Goal: Task Accomplishment & Management: Manage account settings

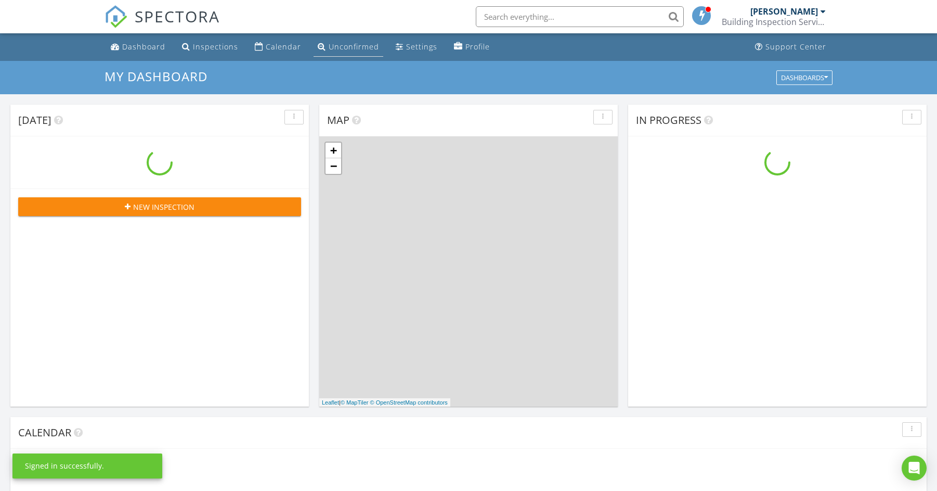
scroll to position [947, 938]
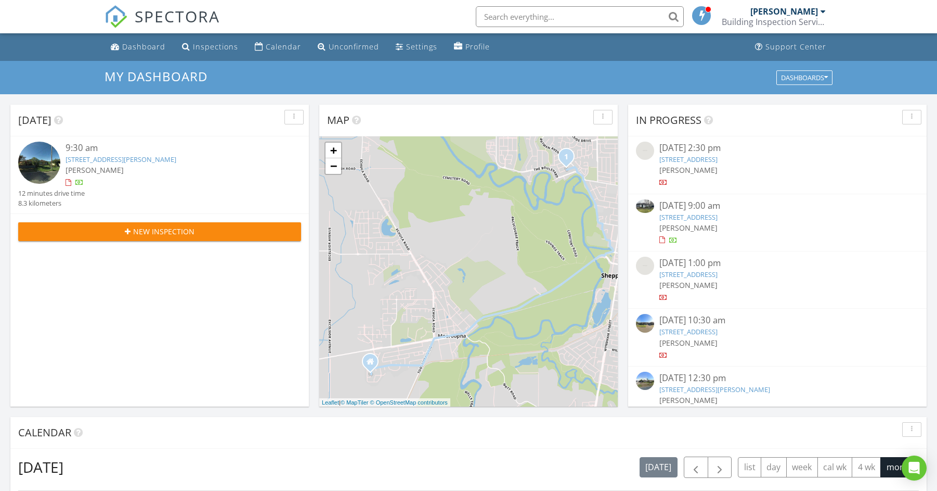
click at [544, 20] on input "text" at bounding box center [580, 16] width 208 height 21
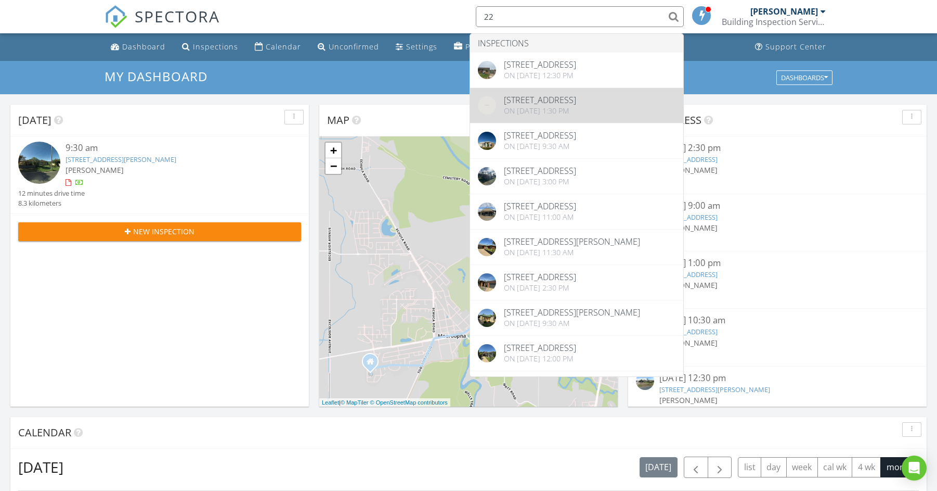
type input "22"
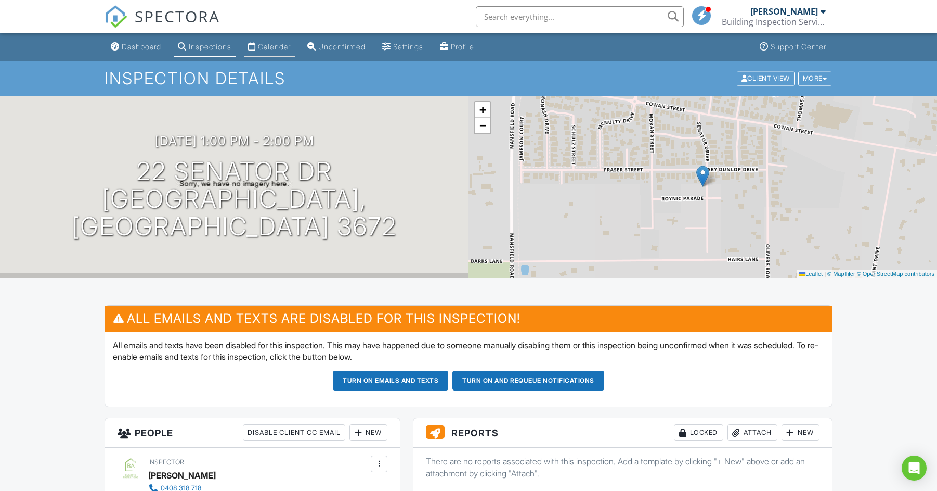
click at [278, 53] on link "Calendar" at bounding box center [269, 46] width 51 height 19
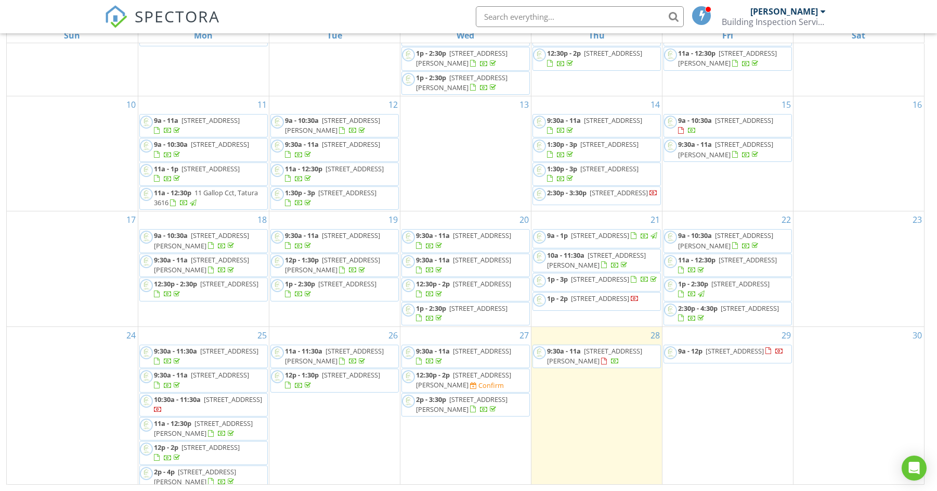
scroll to position [132, 0]
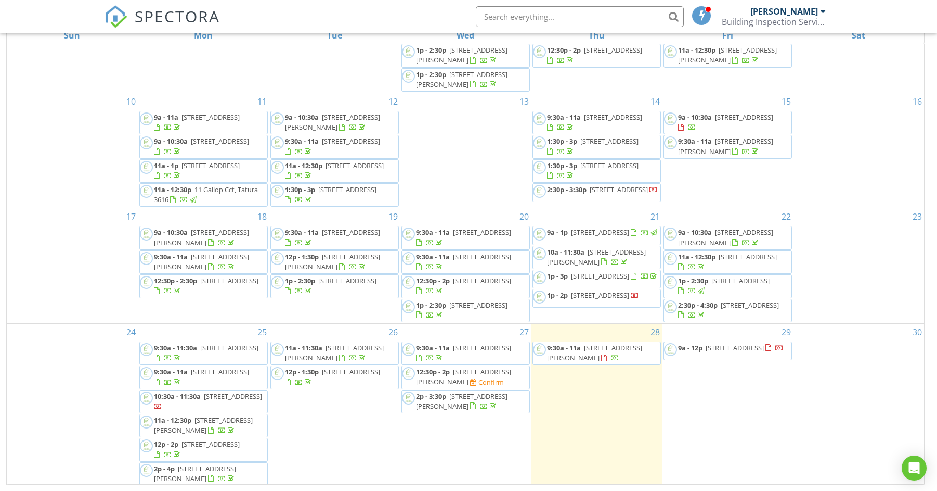
click at [714, 232] on link "9a - 10:30a 30 Sheehan Cres, Shepparton 3630" at bounding box center [725, 236] width 95 height 19
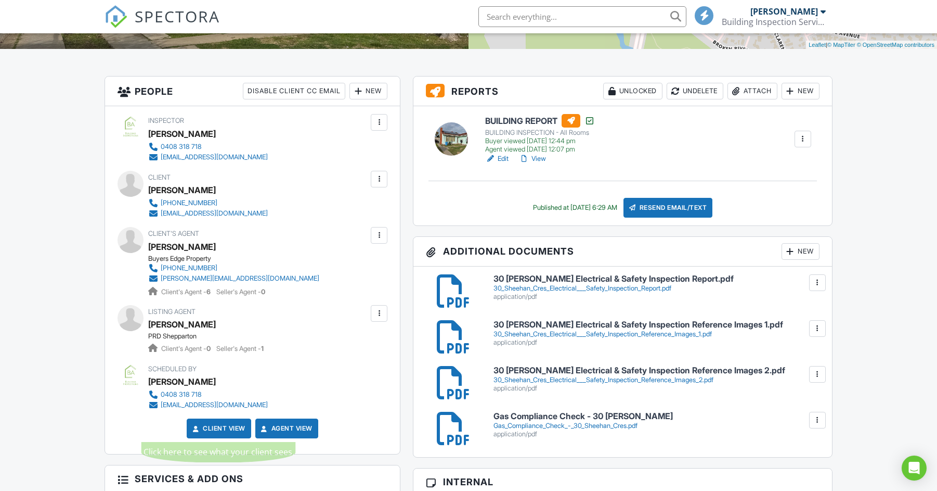
click at [205, 423] on link "Client View" at bounding box center [217, 428] width 55 height 10
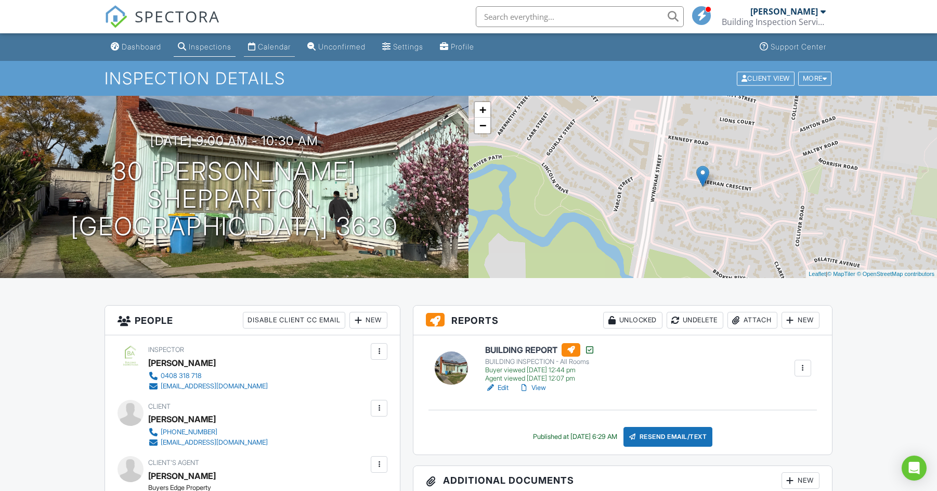
click at [267, 37] on link "Calendar" at bounding box center [269, 46] width 51 height 19
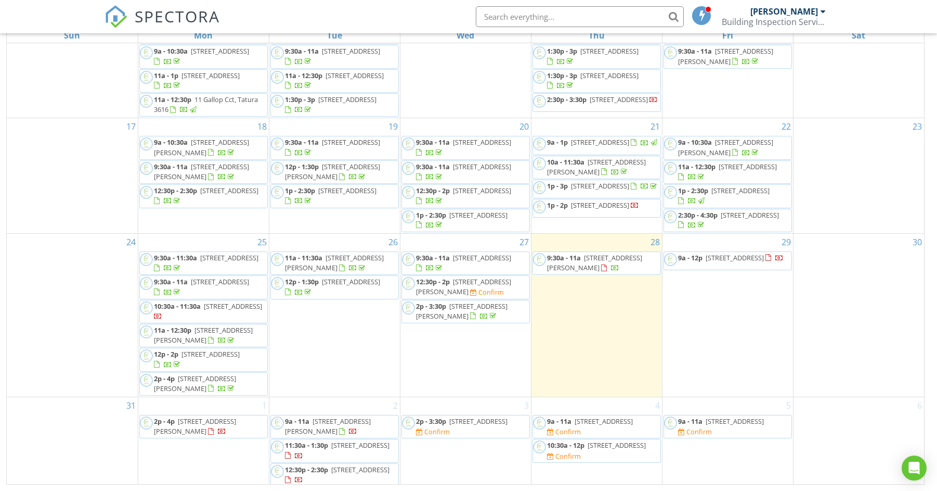
scroll to position [138, 0]
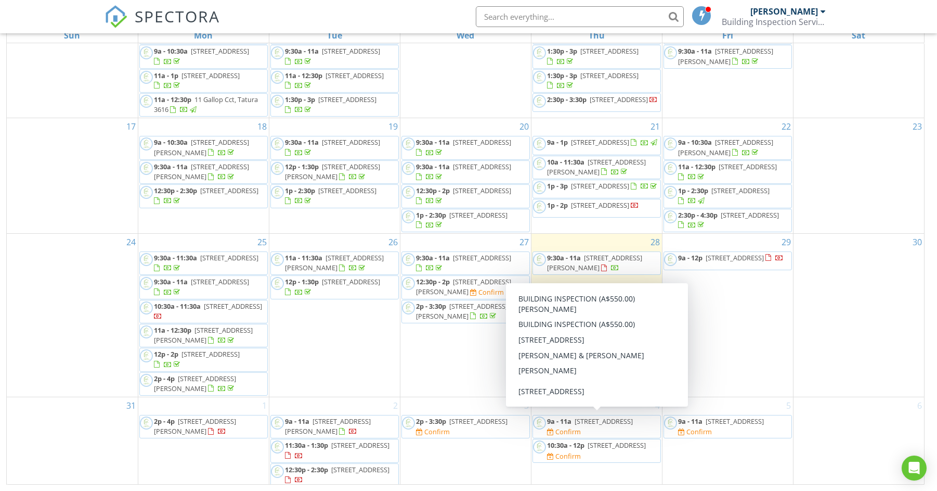
click at [577, 427] on div "Confirm" at bounding box center [568, 431] width 25 height 8
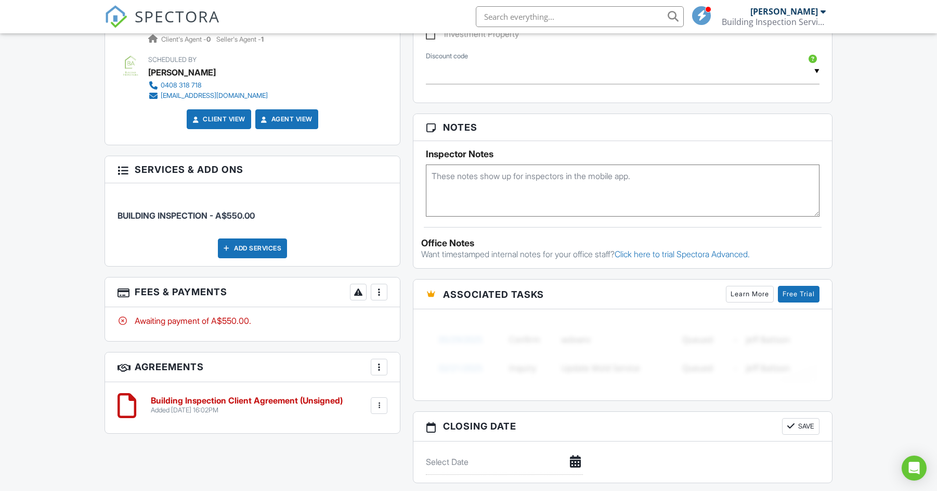
scroll to position [735, 0]
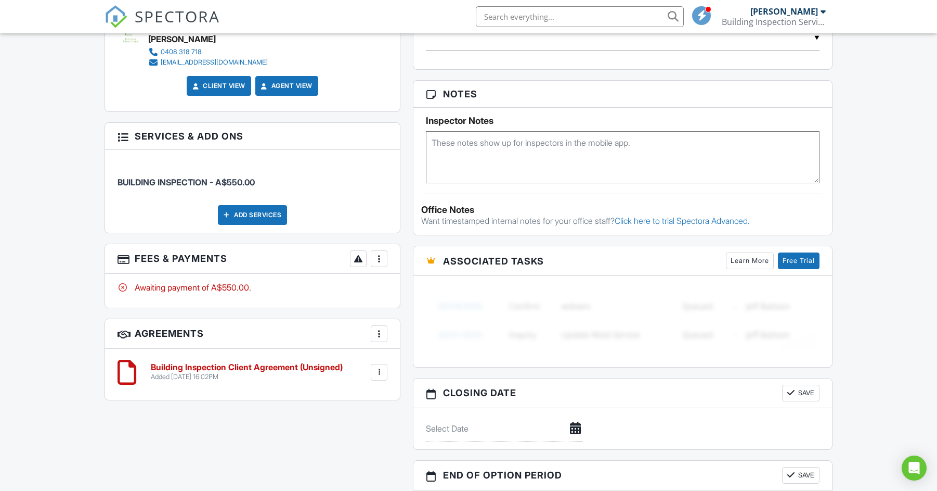
click at [379, 253] on div at bounding box center [379, 258] width 10 height 10
click at [427, 277] on li "Edit Fees & Payments" at bounding box center [431, 290] width 109 height 26
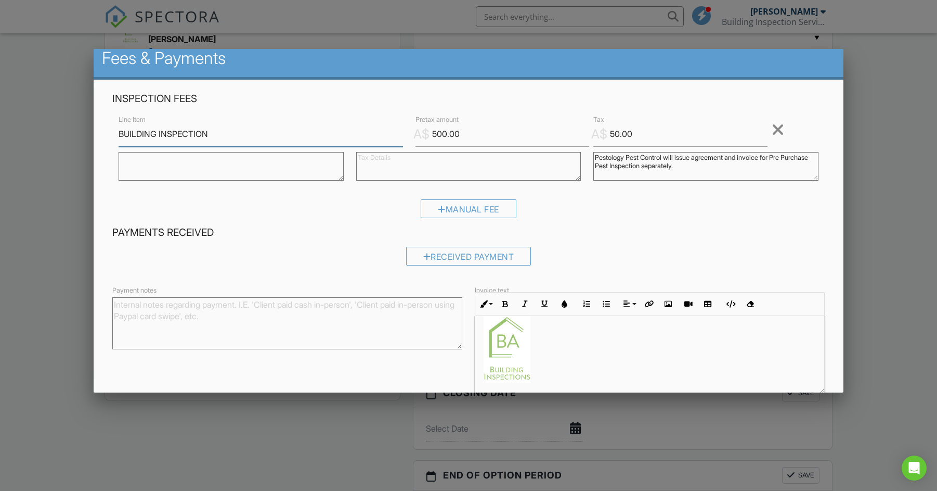
scroll to position [6, 0]
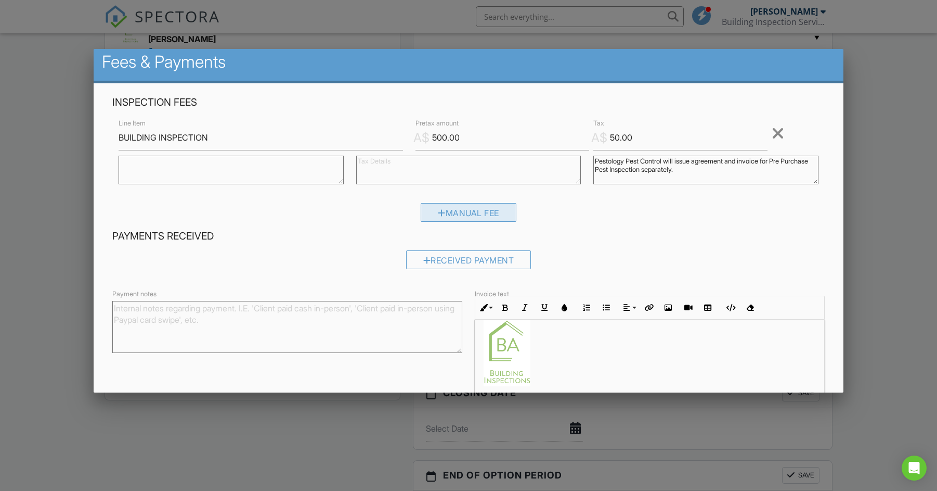
click at [450, 212] on div "Manual Fee" at bounding box center [469, 212] width 96 height 19
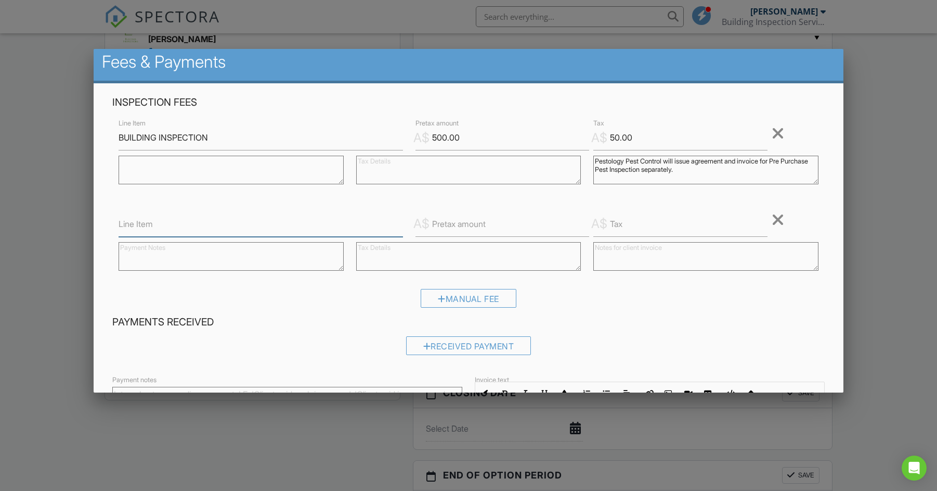
click at [204, 223] on input "Line Item" at bounding box center [261, 223] width 285 height 25
paste input "SAFETY INSPECTION: ELECTRICAL AND SMOKE"
type input "SAFETY INSPECTION: ELECTRICAL AND SMOKE"
click at [461, 224] on label "Pretax amount" at bounding box center [459, 223] width 54 height 11
click at [461, 224] on input "Pretax amount" at bounding box center [503, 223] width 174 height 25
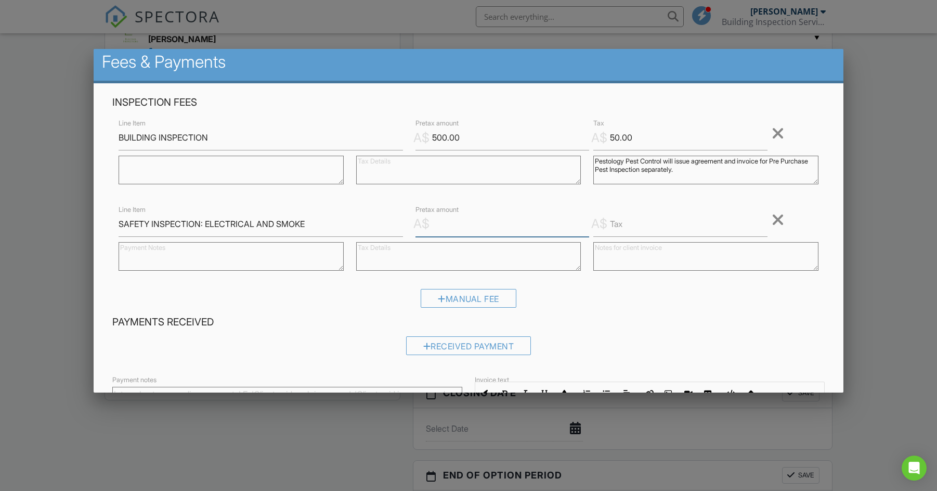
paste input "363.64"
type input "363.64"
click at [654, 225] on input "Tax" at bounding box center [681, 223] width 174 height 25
paste input "36.36"
type input "36.36"
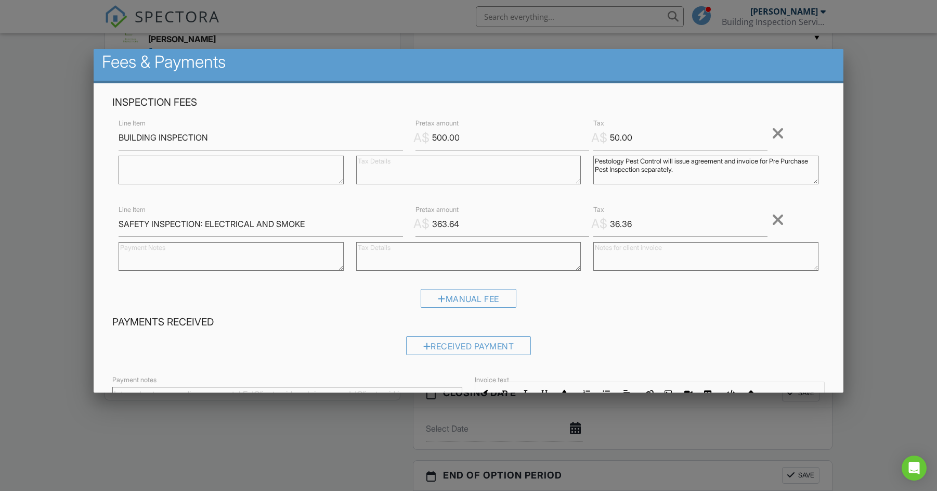
click at [624, 249] on textarea at bounding box center [706, 256] width 225 height 29
paste textarea "Electrical assessments completed by Coaus Electricians"
type textarea "Electrical assessments completed by Coaus Electricians"
click at [248, 313] on div "Manual Fee" at bounding box center [468, 302] width 713 height 27
click at [458, 298] on div "Manual Fee" at bounding box center [469, 298] width 96 height 19
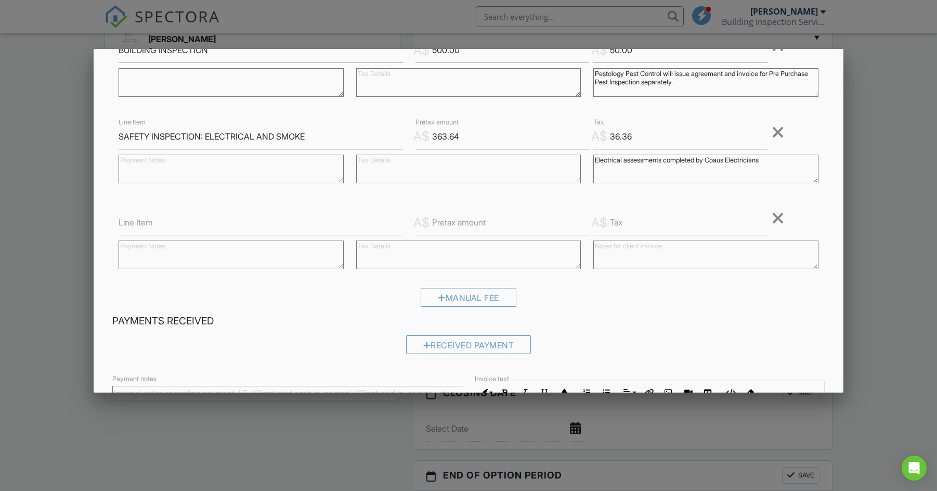
scroll to position [102, 0]
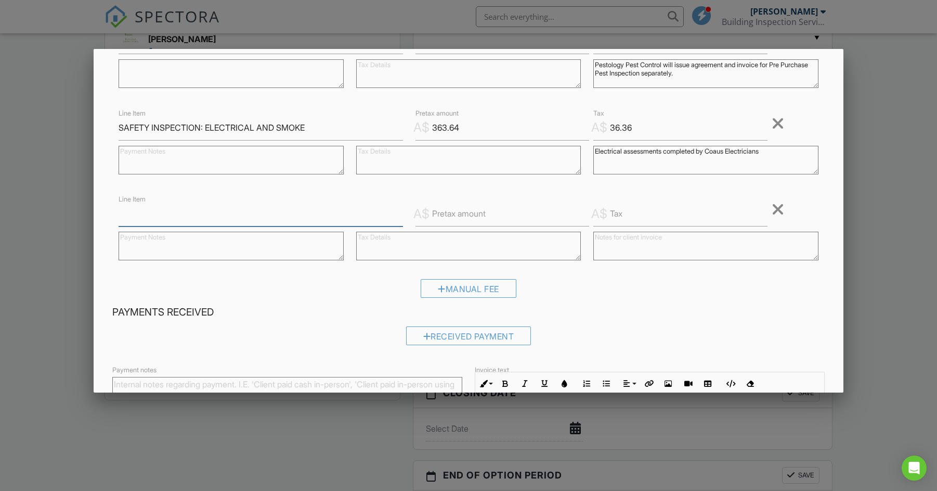
click at [228, 214] on input "Line Item" at bounding box center [261, 213] width 285 height 25
paste input "GAS COMPLIANCE INSPECTION"
type input "GAS COMPLIANCE INSPECTION"
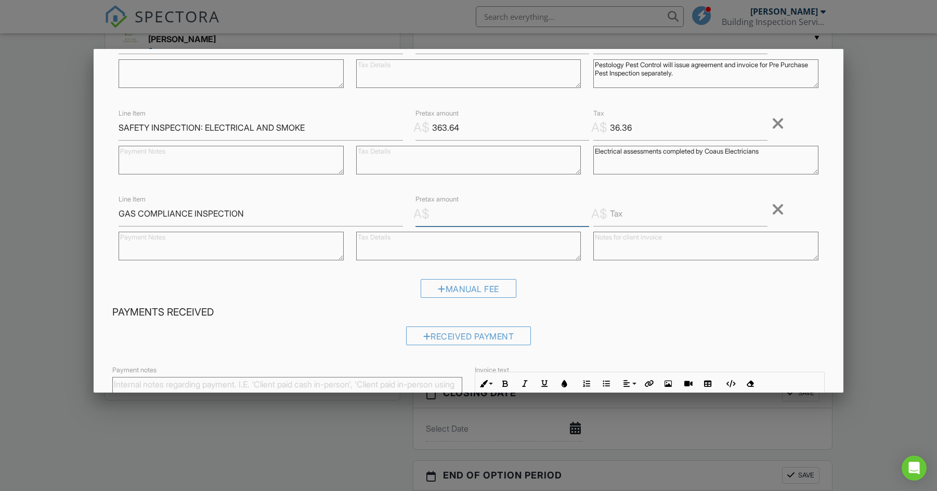
drag, startPoint x: 516, startPoint y: 219, endPoint x: 536, endPoint y: 237, distance: 26.9
click at [516, 219] on input "Pretax amount" at bounding box center [503, 213] width 174 height 25
paste input "318.18"
type input "318.18"
click at [641, 215] on input "Tax" at bounding box center [681, 213] width 174 height 25
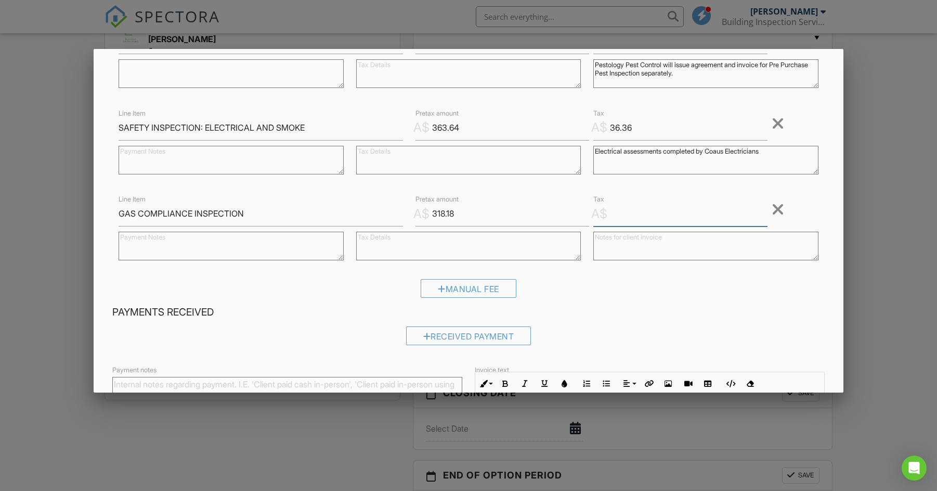
paste input "31.82"
type input "31.82"
click at [620, 240] on textarea at bounding box center [706, 245] width 225 height 29
paste textarea "Gas assessments completed by GV Gas"
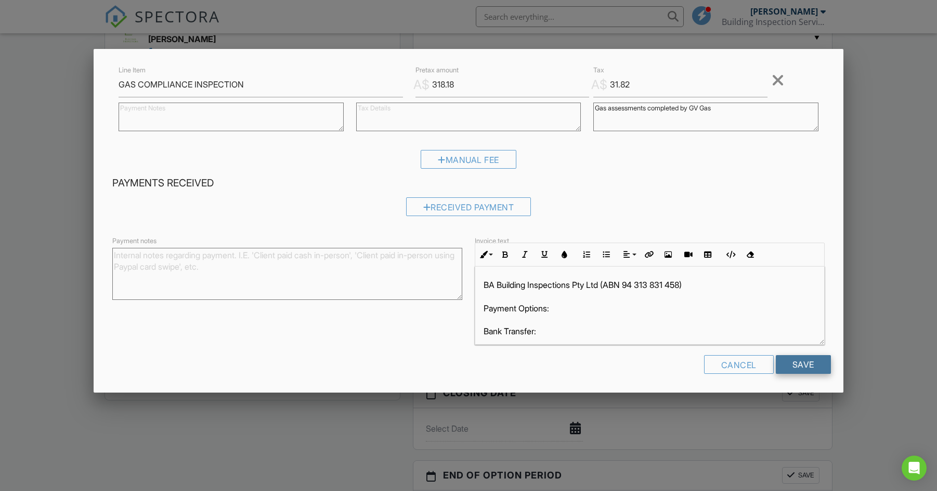
scroll to position [0, 0]
type textarea "Gas assessments completed by GV Gas"
click at [805, 361] on input "Save" at bounding box center [803, 364] width 55 height 19
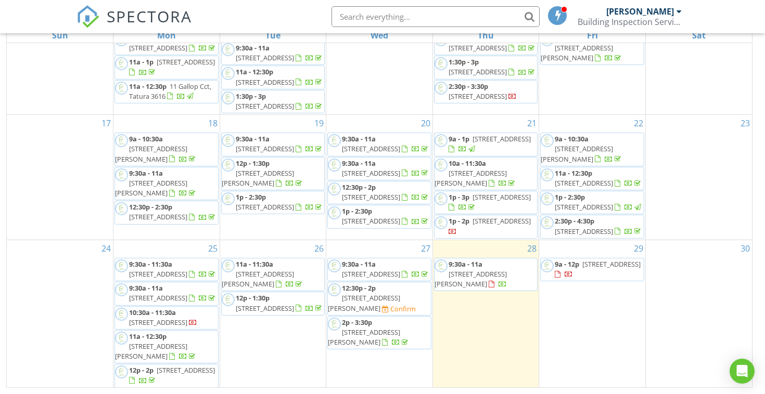
scroll to position [138, 0]
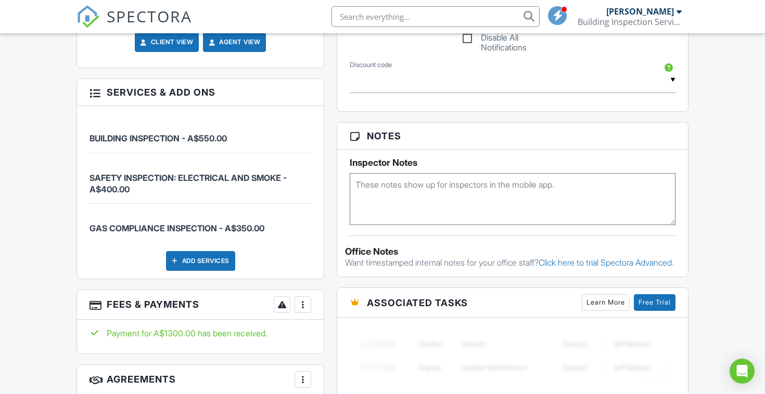
scroll to position [616, 0]
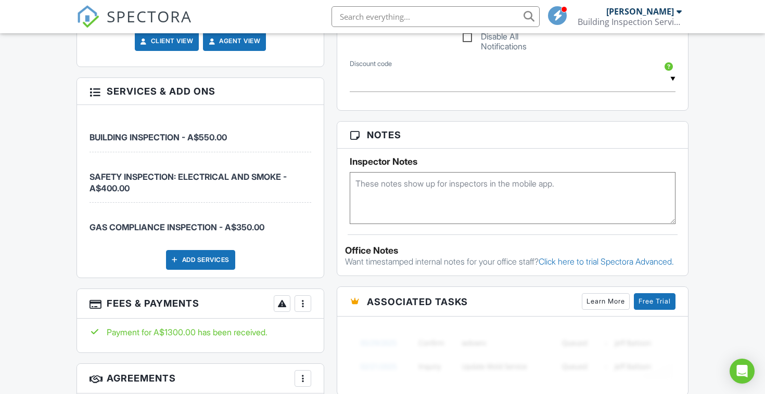
click at [308, 298] on div "More" at bounding box center [302, 303] width 17 height 17
click at [346, 331] on li "Edit Fees & Payments" at bounding box center [355, 336] width 109 height 26
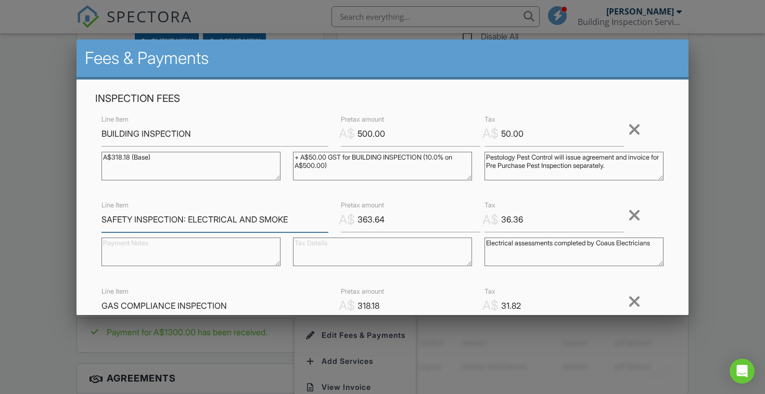
click at [168, 220] on input "SAFETY INSPECTION: ELECTRICAL AND SMOKE" at bounding box center [214, 219] width 227 height 25
click at [168, 219] on input "SAFETY INSPECTION: ELECTRICAL AND SMOKE" at bounding box center [214, 219] width 227 height 25
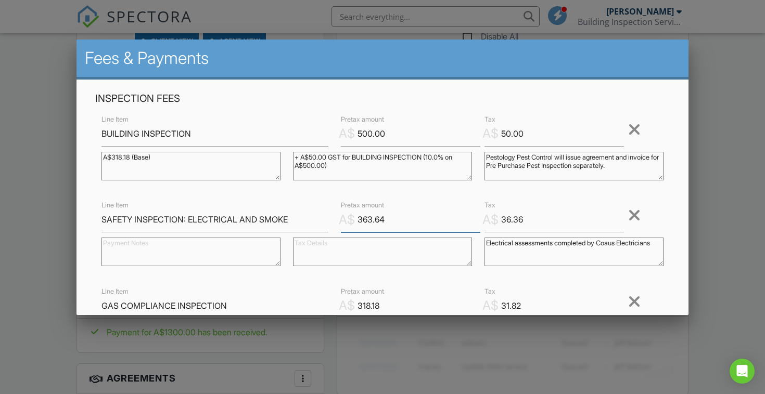
click at [368, 219] on input "363.64" at bounding box center [410, 219] width 139 height 25
click at [368, 218] on input "363.64" at bounding box center [410, 219] width 139 height 25
click at [538, 221] on input "36.36" at bounding box center [553, 219] width 139 height 25
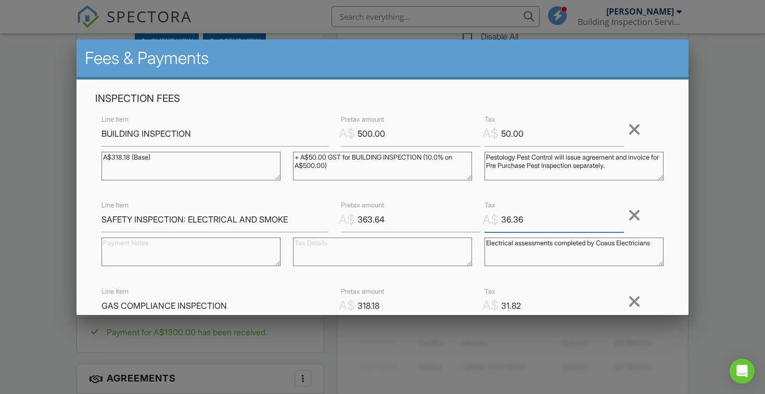
click at [538, 221] on input "36.36" at bounding box center [553, 219] width 139 height 25
drag, startPoint x: 535, startPoint y: 254, endPoint x: 471, endPoint y: 235, distance: 67.3
click at [471, 235] on div "Line Item SAFETY INSPECTION: ELECTRICAL AND SMOKE A$ Pretax amount 363.64 A$ Ta…" at bounding box center [382, 236] width 574 height 75
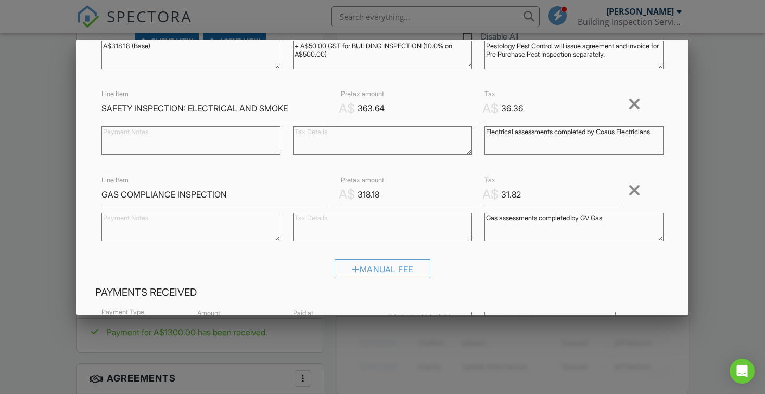
scroll to position [113, 0]
click at [170, 191] on input "GAS COMPLIANCE INSPECTION" at bounding box center [214, 193] width 227 height 25
click at [171, 191] on input "GAS COMPLIANCE INSPECTION" at bounding box center [214, 193] width 227 height 25
click at [369, 192] on input "318.18" at bounding box center [410, 193] width 139 height 25
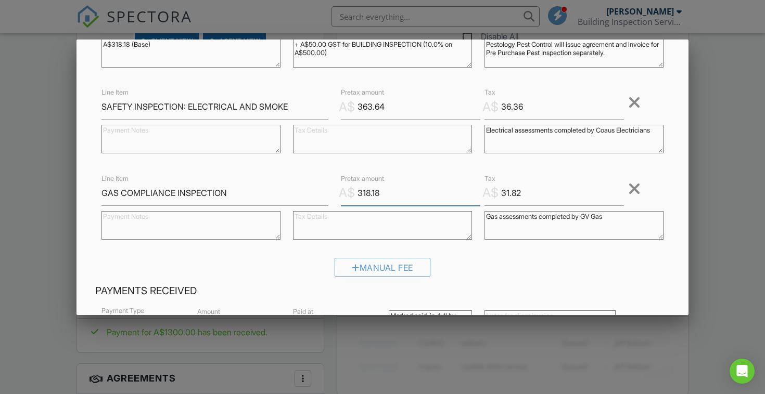
click at [369, 192] on input "318.18" at bounding box center [410, 193] width 139 height 25
click at [500, 194] on input "31.82" at bounding box center [553, 193] width 139 height 25
click at [501, 194] on input "31.82" at bounding box center [553, 193] width 139 height 25
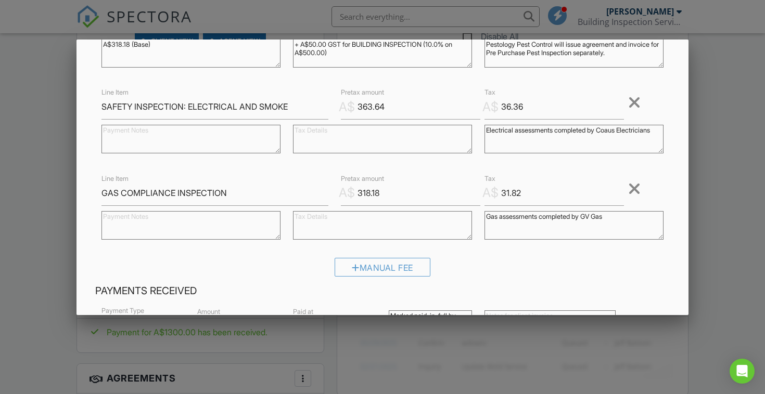
click at [526, 217] on textarea "Gas assessments completed by GV Gas" at bounding box center [573, 225] width 179 height 29
click at [724, 260] on div at bounding box center [382, 194] width 765 height 493
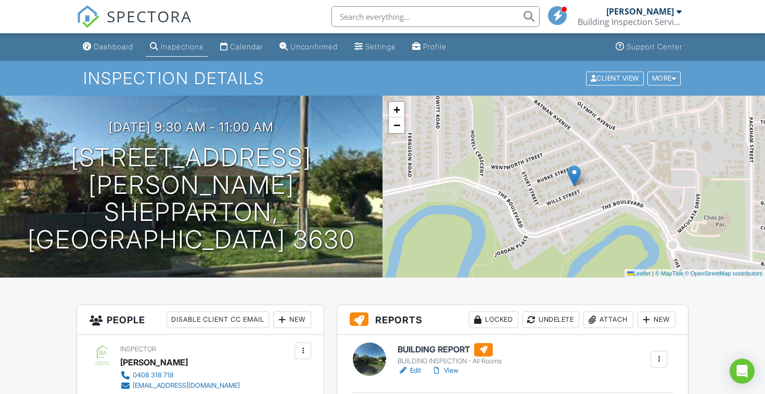
scroll to position [0, 0]
click at [258, 43] on div "Calendar" at bounding box center [246, 46] width 33 height 9
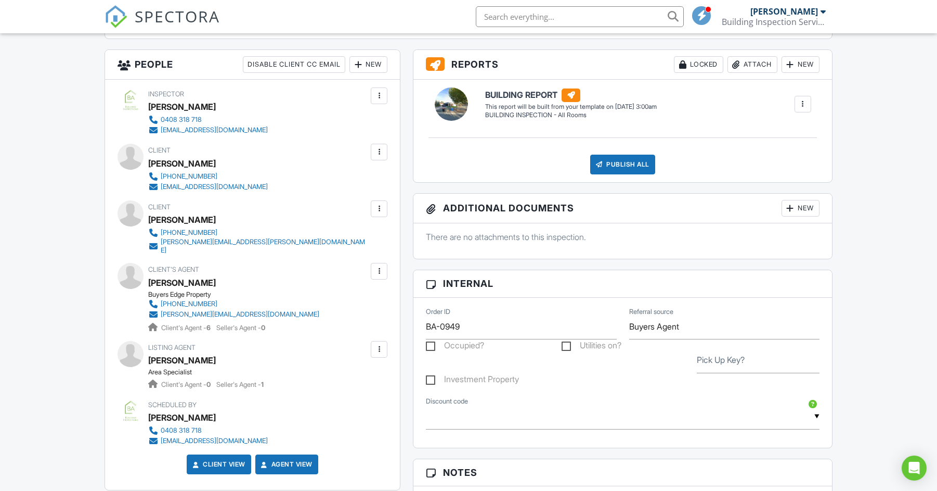
scroll to position [356, 0]
click at [379, 266] on div at bounding box center [379, 271] width 10 height 10
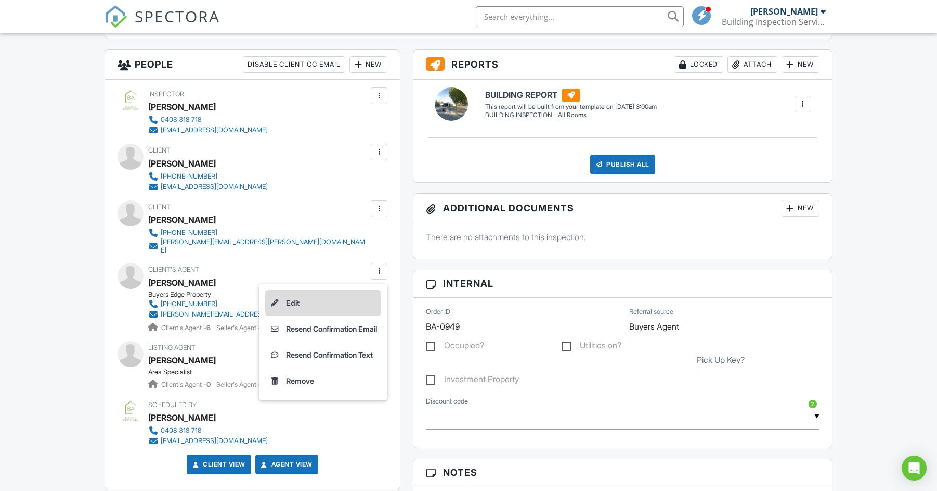
click at [290, 293] on li "Edit" at bounding box center [323, 303] width 116 height 26
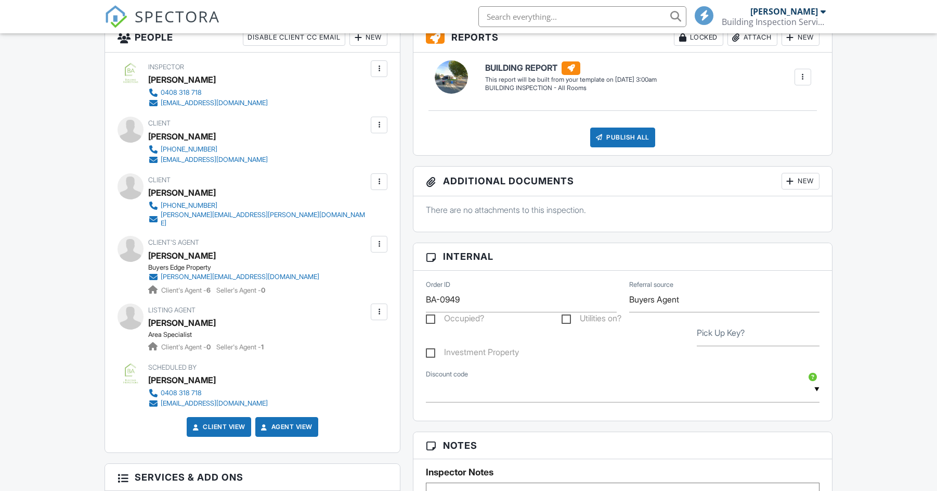
scroll to position [390, 0]
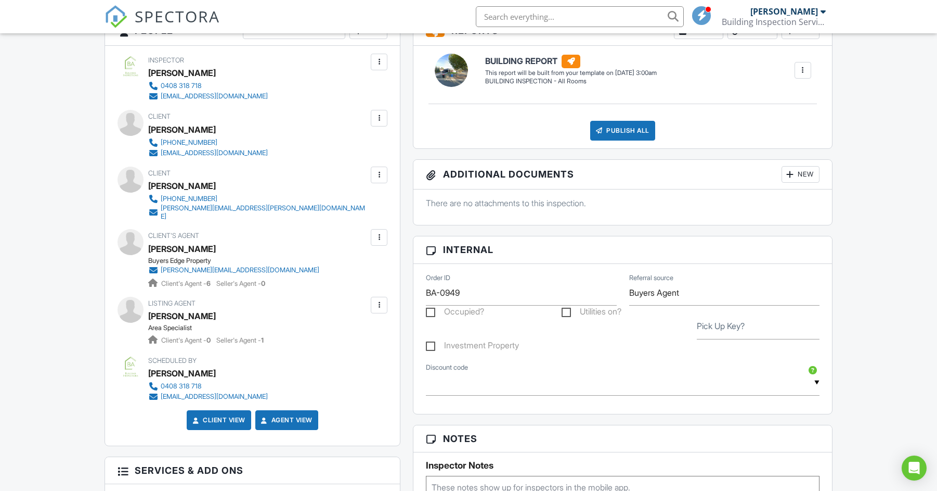
click at [52, 190] on div "Dashboard Inspections Calendar Unconfirmed Settings Profile Support Center Insp…" at bounding box center [468, 342] width 937 height 1399
click at [383, 175] on div at bounding box center [379, 175] width 10 height 10
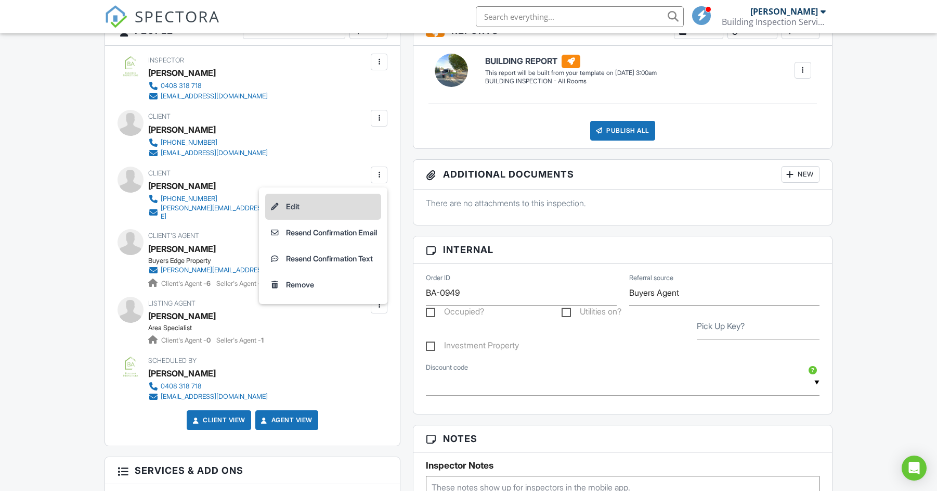
click at [300, 203] on li "Edit" at bounding box center [323, 207] width 116 height 26
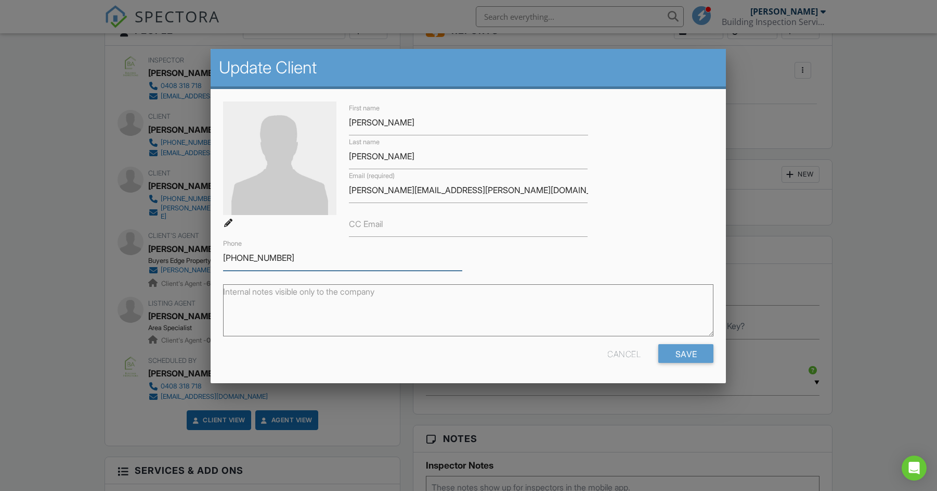
drag, startPoint x: 291, startPoint y: 253, endPoint x: 215, endPoint y: 254, distance: 76.0
click at [687, 350] on input "Save" at bounding box center [686, 353] width 55 height 19
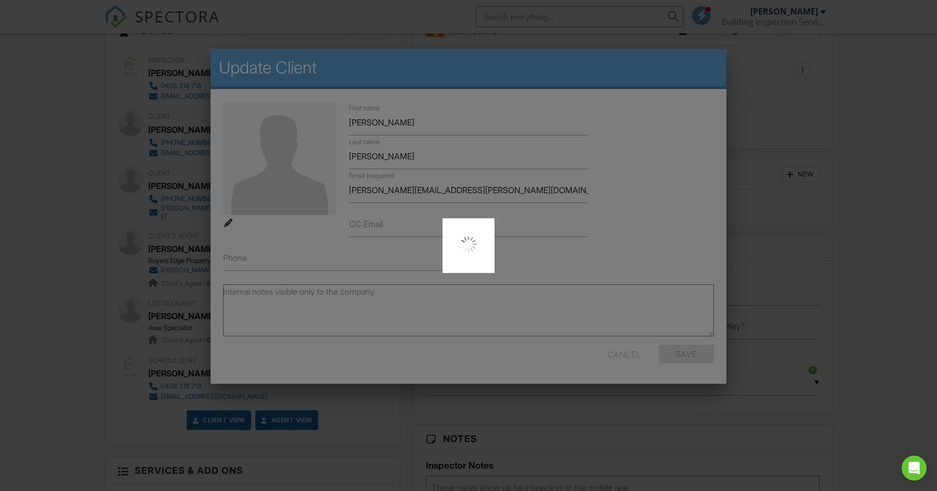
click at [41, 162] on div at bounding box center [468, 245] width 937 height 491
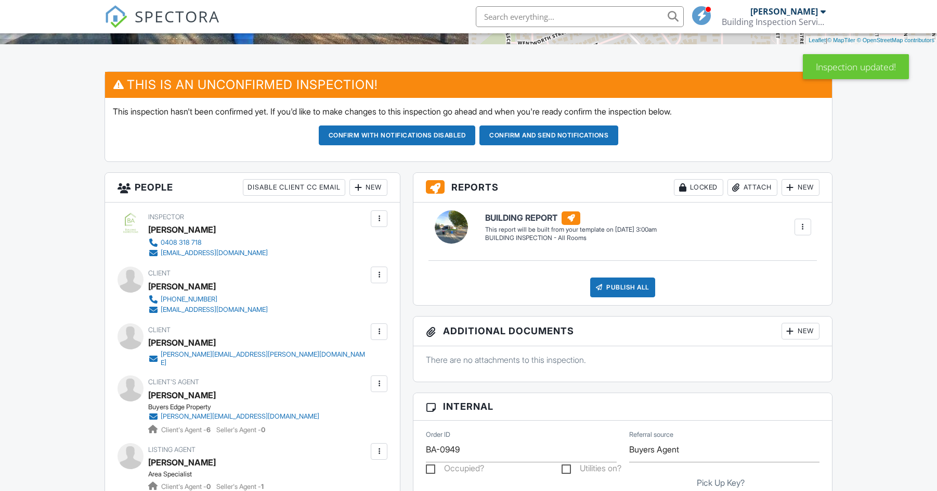
scroll to position [246, 0]
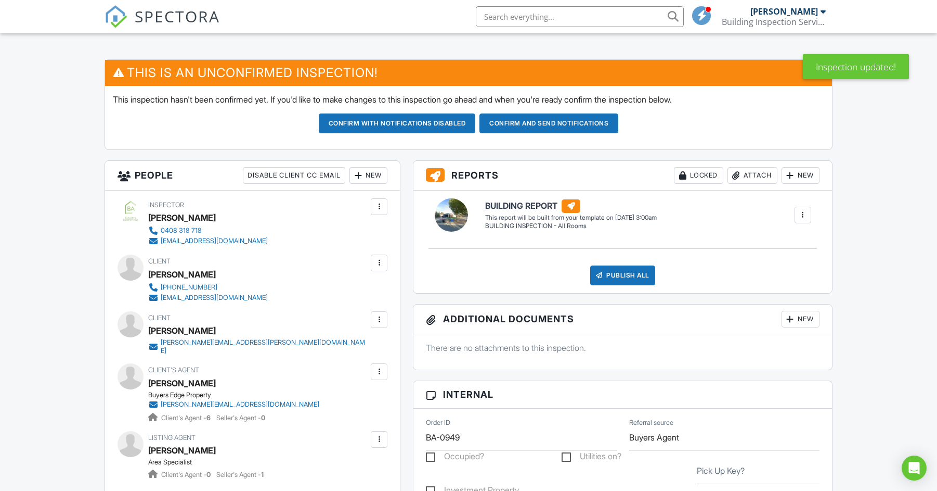
click at [381, 263] on div at bounding box center [379, 263] width 10 height 10
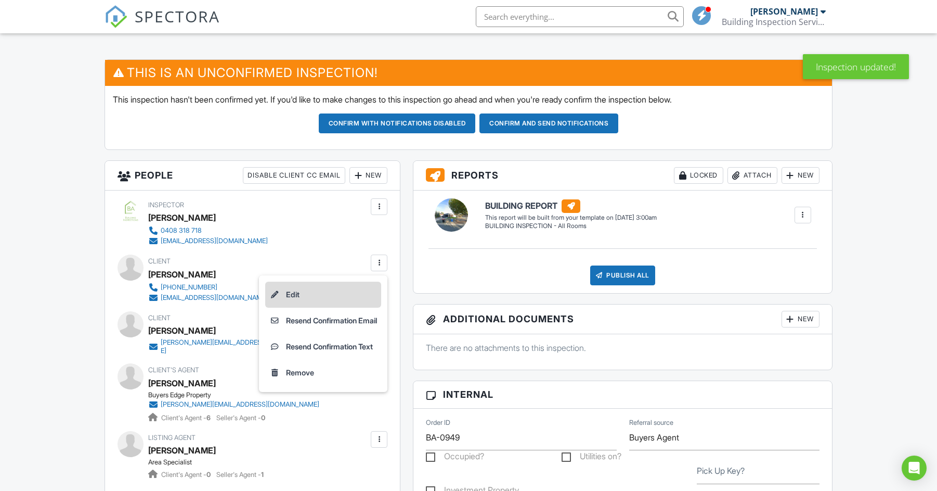
click at [304, 295] on li "Edit" at bounding box center [323, 294] width 116 height 26
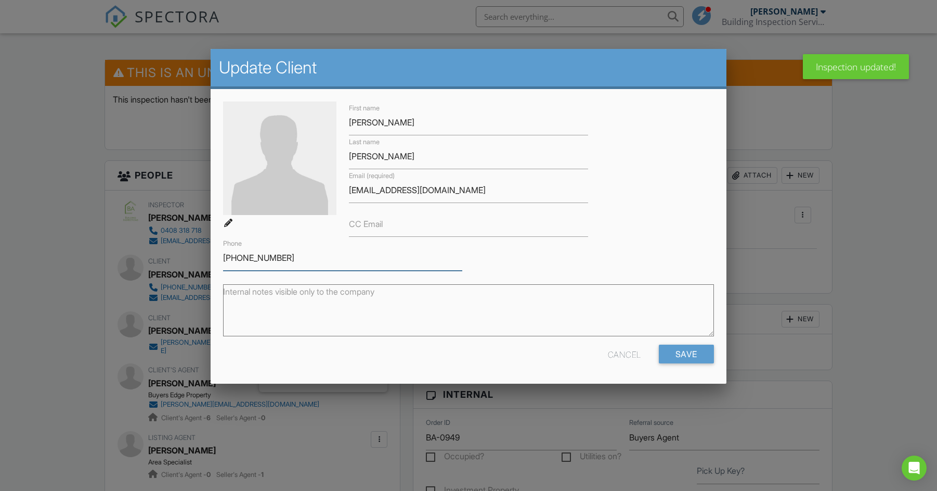
drag, startPoint x: 293, startPoint y: 256, endPoint x: 145, endPoint y: 246, distance: 148.6
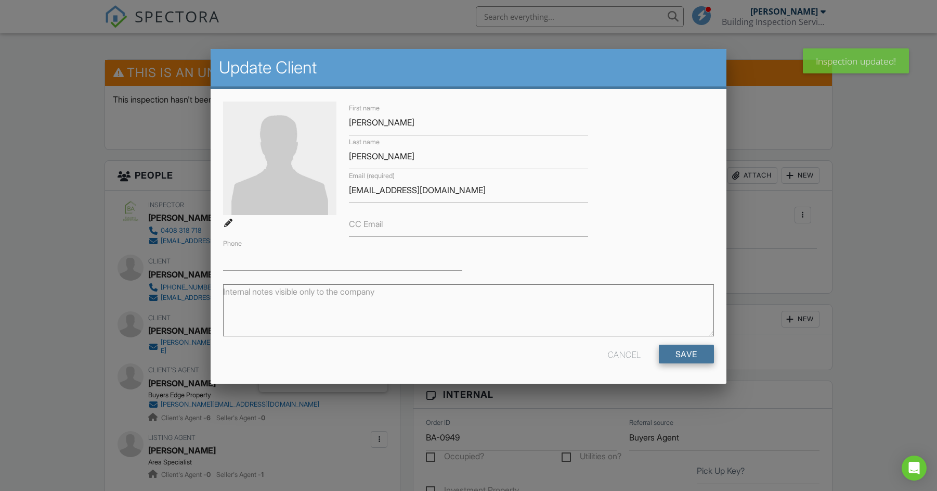
click at [700, 349] on input "Save" at bounding box center [686, 353] width 55 height 19
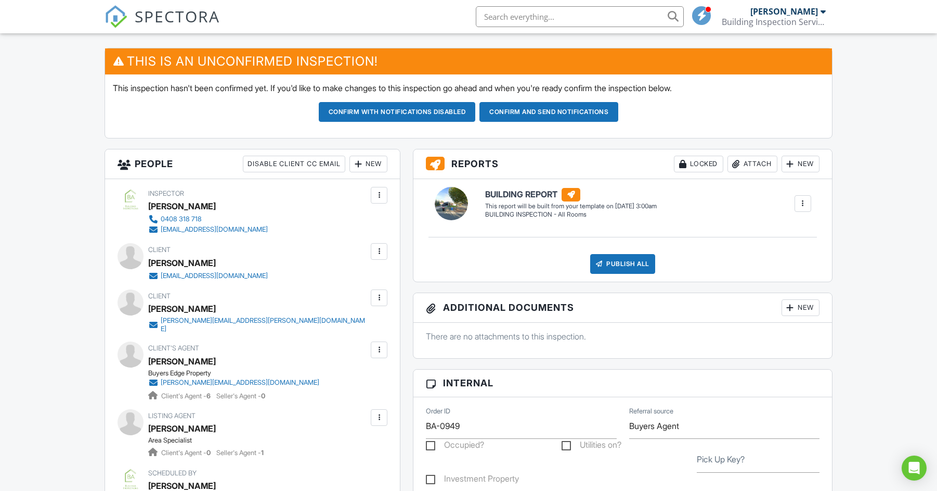
scroll to position [260, 0]
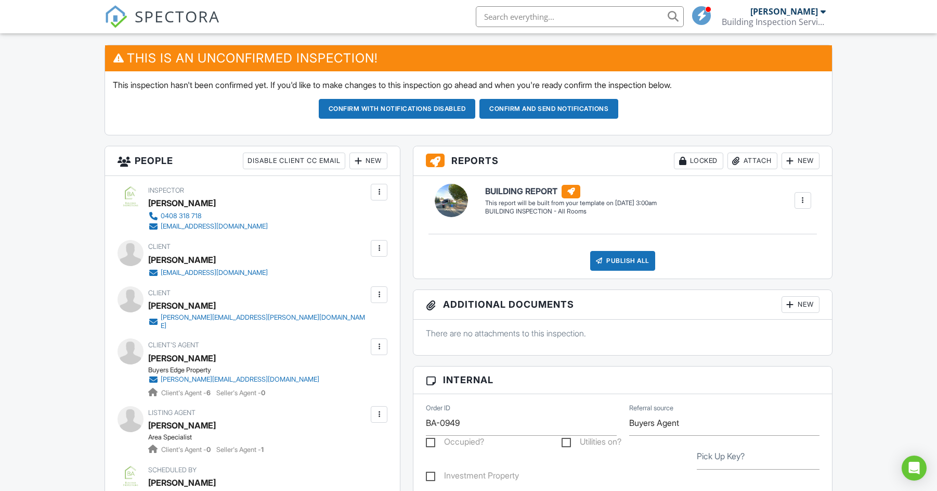
click at [841, 235] on div "Dashboard Inspections Calendar Unconfirmed Settings Profile Support Center Insp…" at bounding box center [468, 472] width 937 height 1399
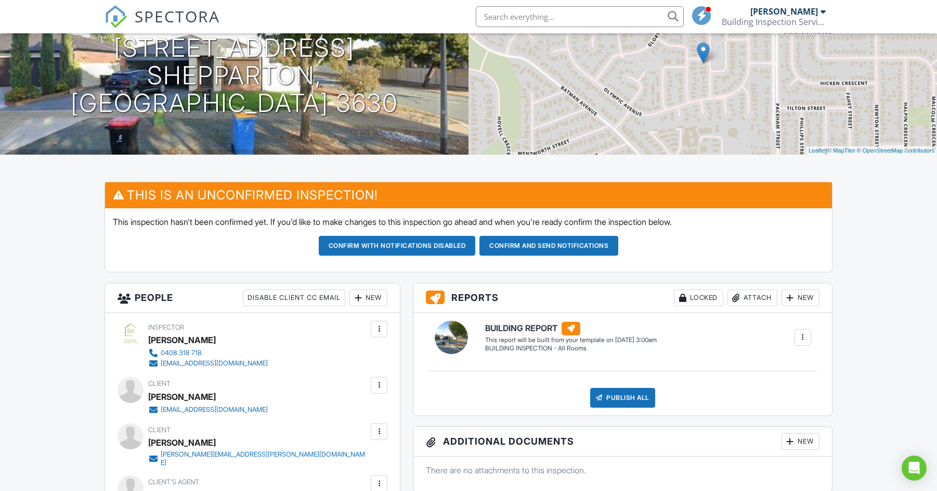
scroll to position [130, 0]
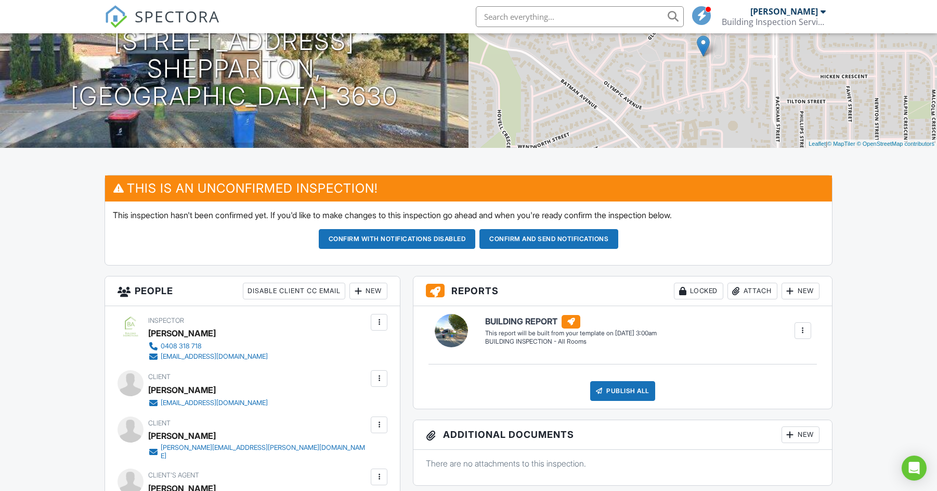
drag, startPoint x: 879, startPoint y: 235, endPoint x: 728, endPoint y: 249, distance: 151.5
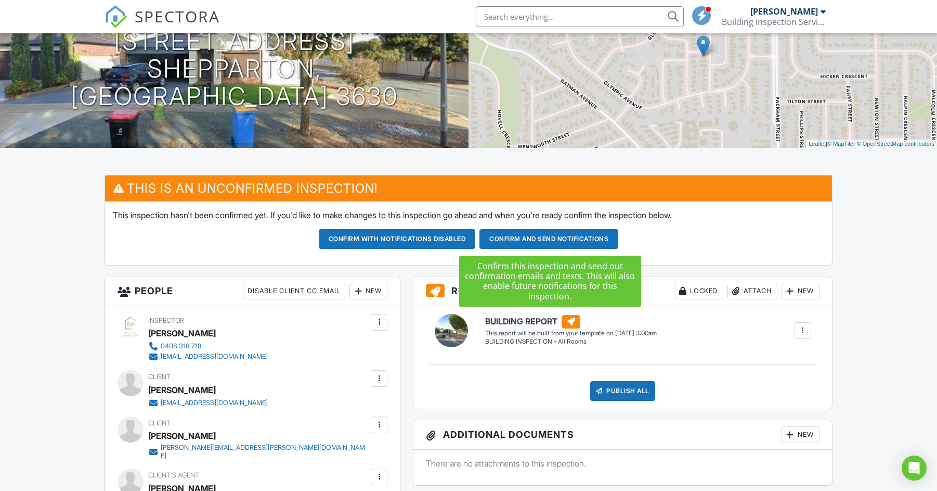
click at [476, 238] on button "Confirm and send notifications" at bounding box center [397, 239] width 157 height 20
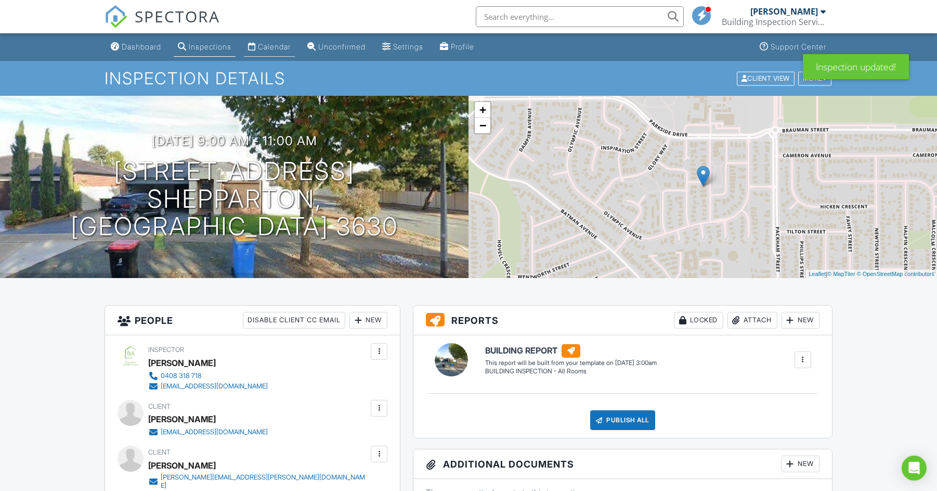
click at [278, 48] on div "Calendar" at bounding box center [274, 46] width 33 height 9
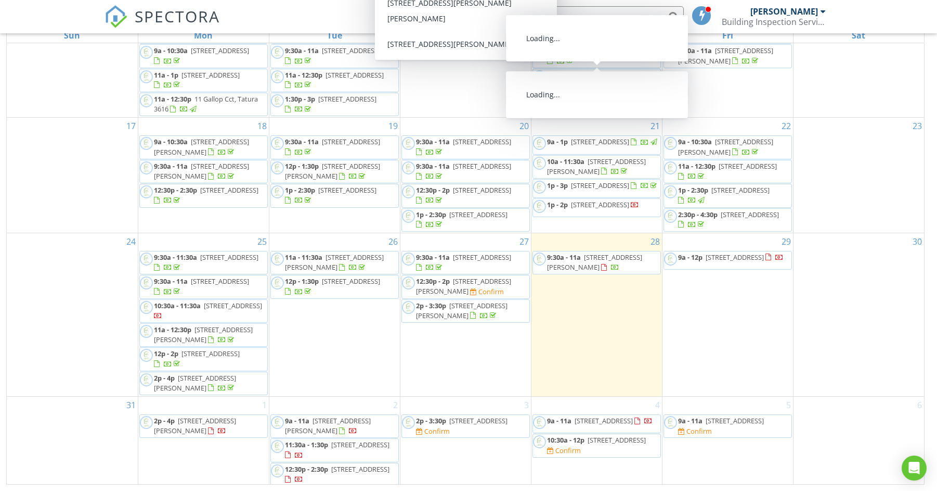
scroll to position [222, 0]
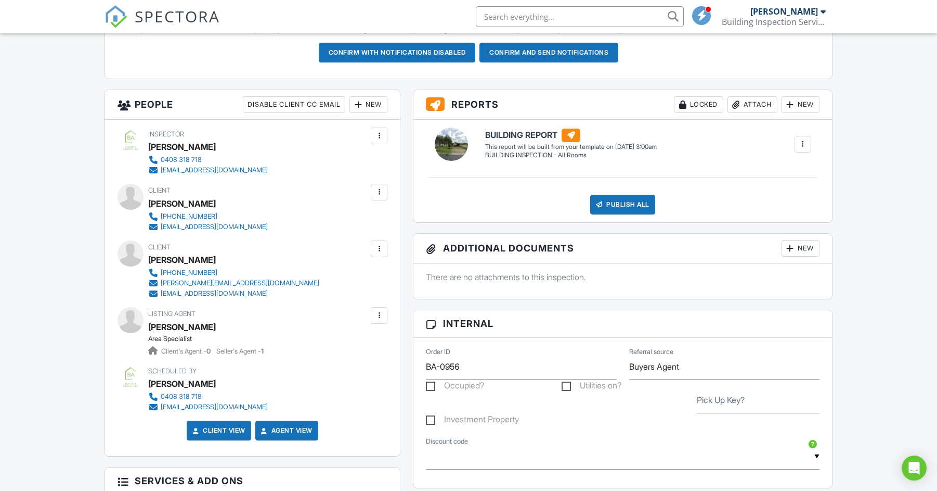
scroll to position [318, 0]
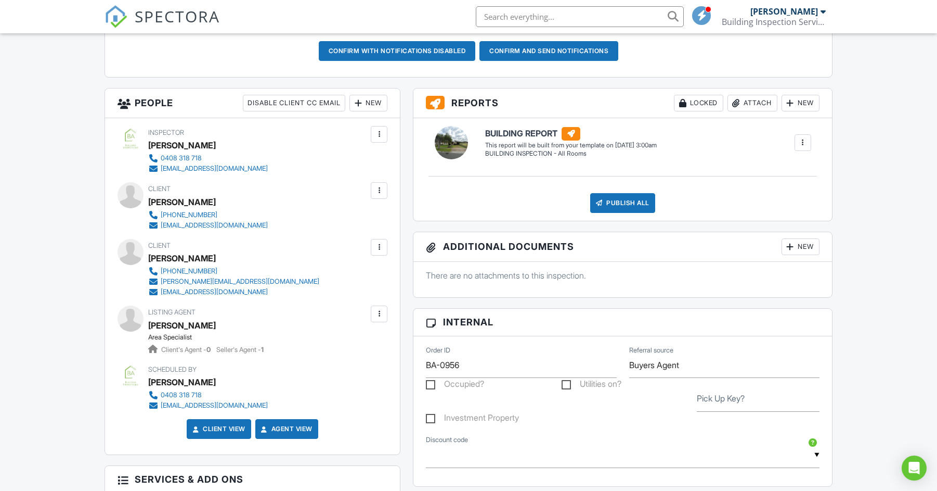
click at [383, 184] on div at bounding box center [379, 190] width 17 height 17
click at [306, 220] on li "Edit" at bounding box center [323, 222] width 116 height 26
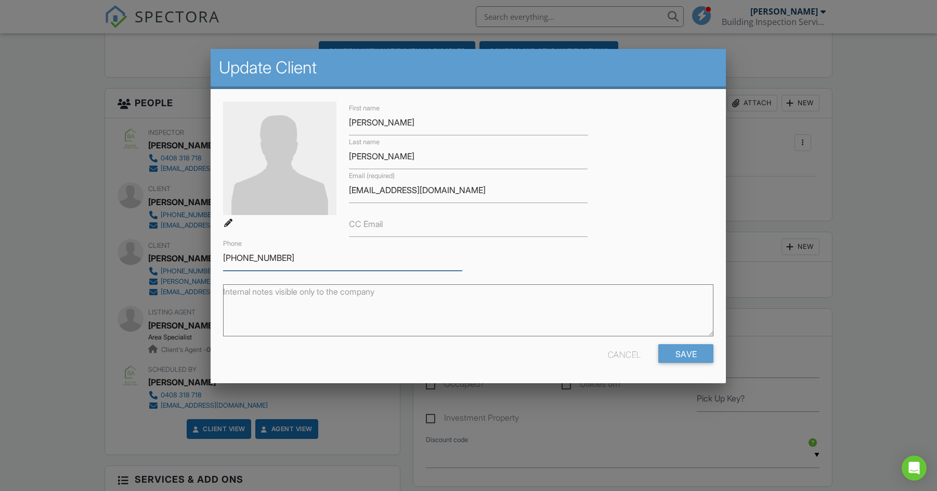
drag, startPoint x: 311, startPoint y: 261, endPoint x: 168, endPoint y: 249, distance: 143.6
click at [686, 356] on input "Save" at bounding box center [686, 353] width 55 height 19
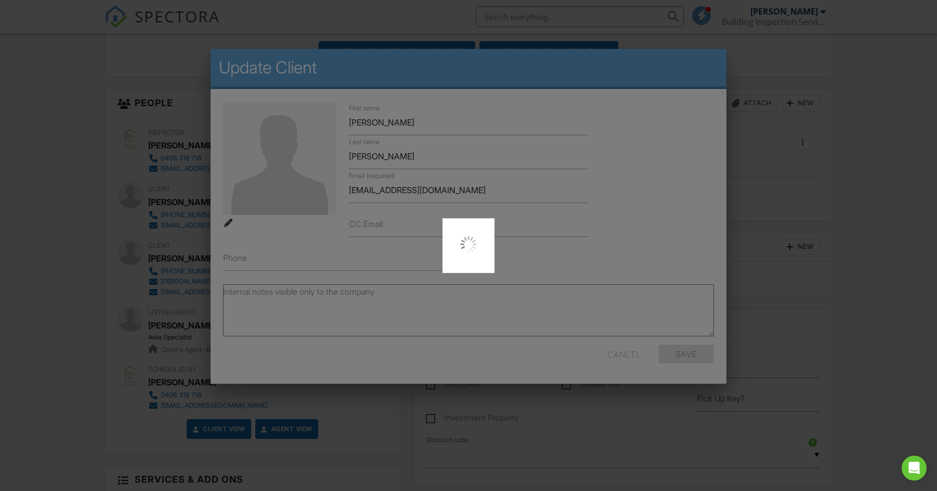
click at [62, 251] on div at bounding box center [468, 245] width 937 height 491
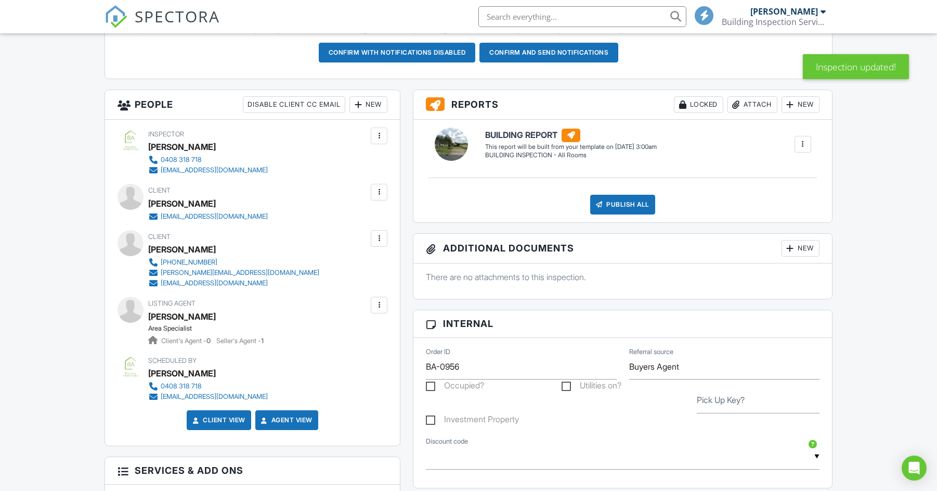
scroll to position [318, 0]
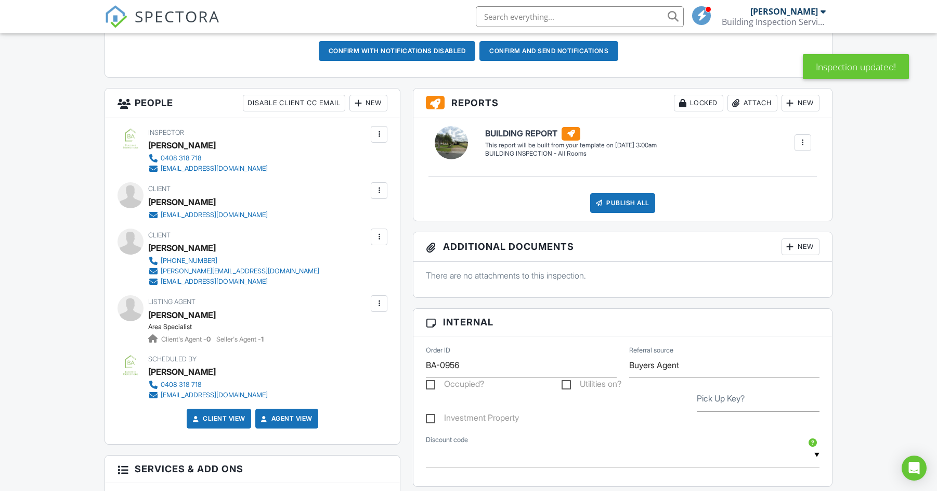
click at [377, 235] on div at bounding box center [379, 236] width 10 height 10
click at [302, 269] on li "Edit" at bounding box center [323, 268] width 116 height 26
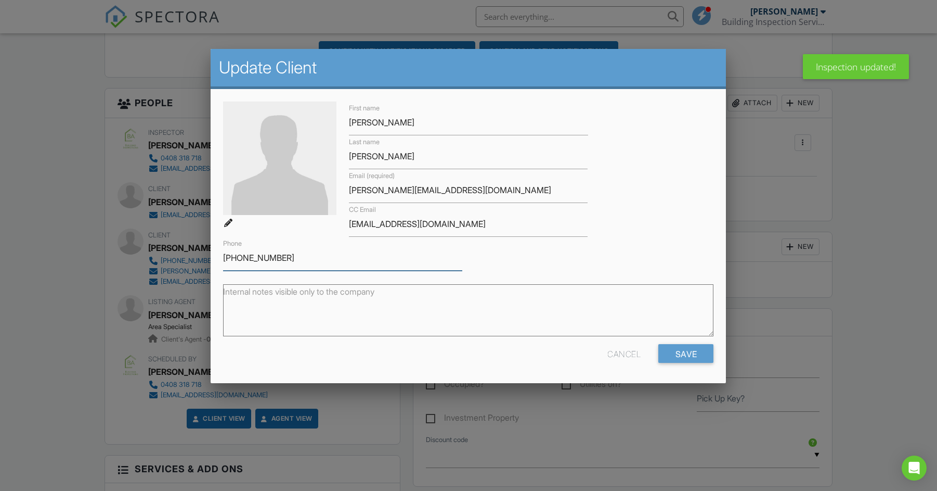
drag, startPoint x: 298, startPoint y: 261, endPoint x: 179, endPoint y: 259, distance: 118.6
drag, startPoint x: 704, startPoint y: 355, endPoint x: 688, endPoint y: 354, distance: 16.7
click at [703, 355] on input "Save" at bounding box center [686, 353] width 55 height 19
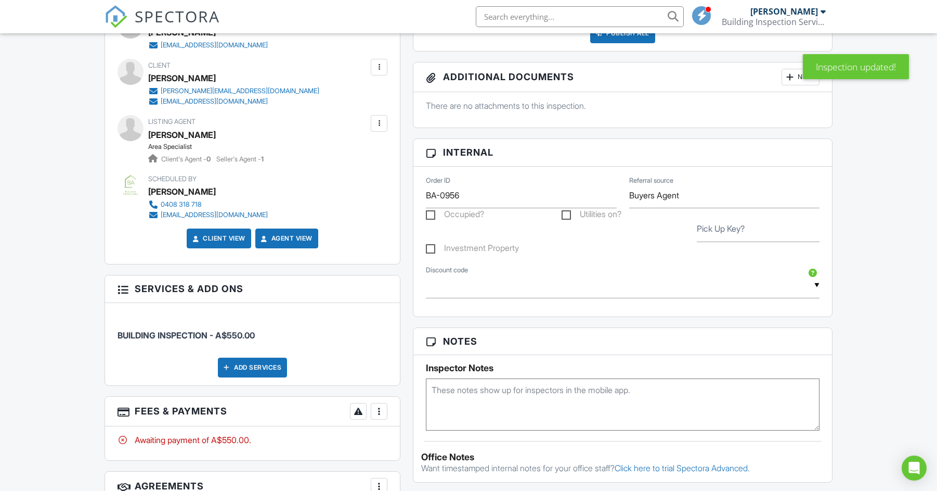
scroll to position [618, 0]
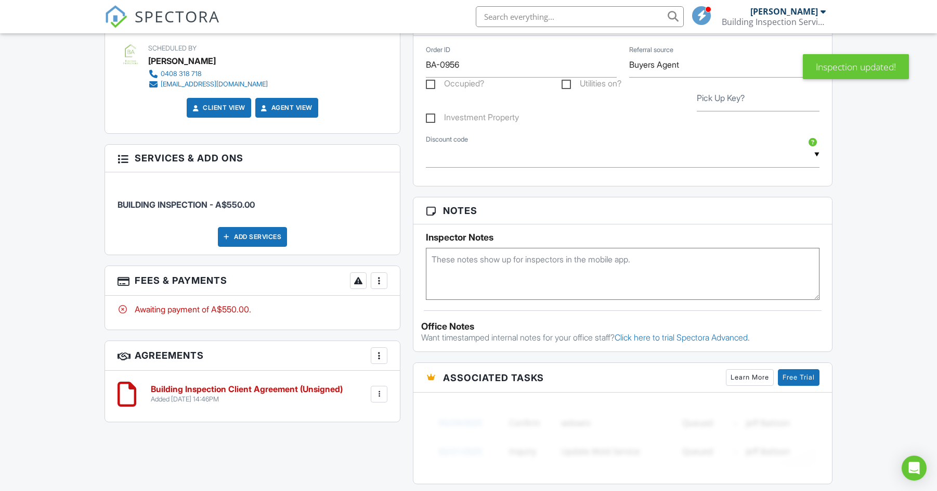
click at [380, 280] on div at bounding box center [379, 280] width 10 height 10
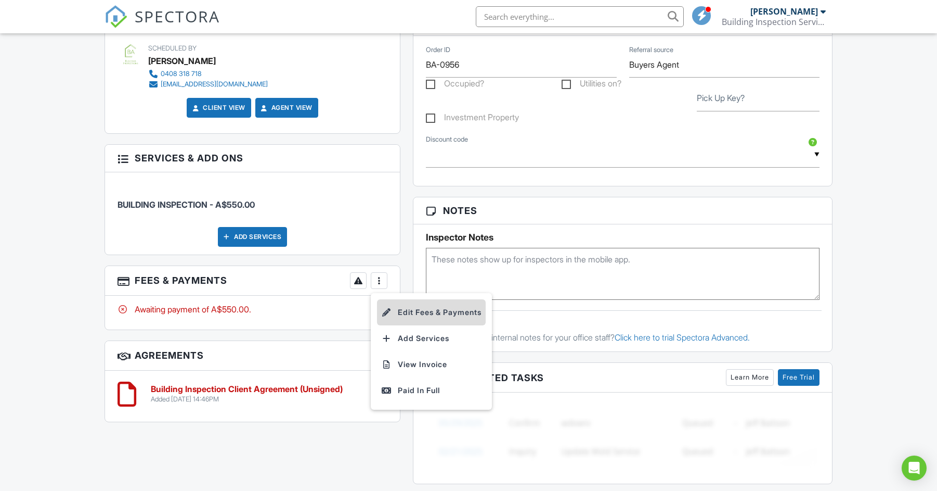
click at [450, 311] on li "Edit Fees & Payments" at bounding box center [431, 312] width 109 height 26
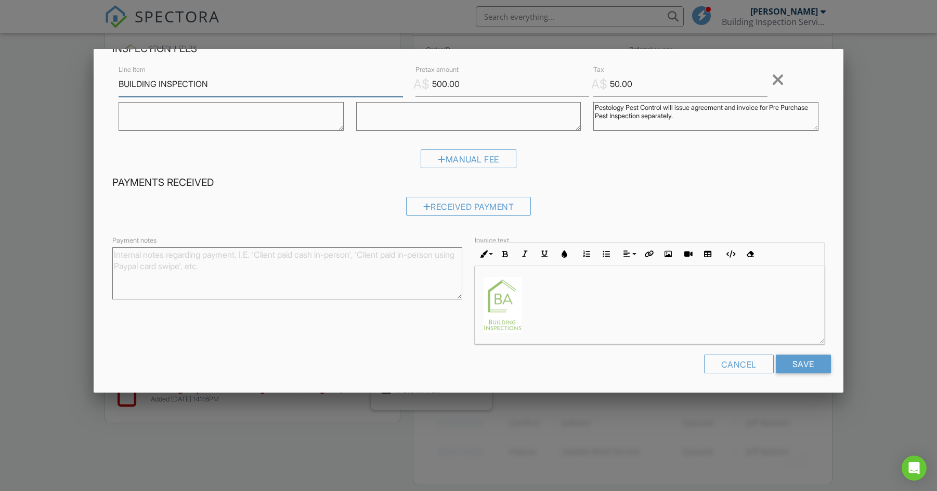
scroll to position [371, 0]
click at [353, 424] on div at bounding box center [468, 254] width 937 height 613
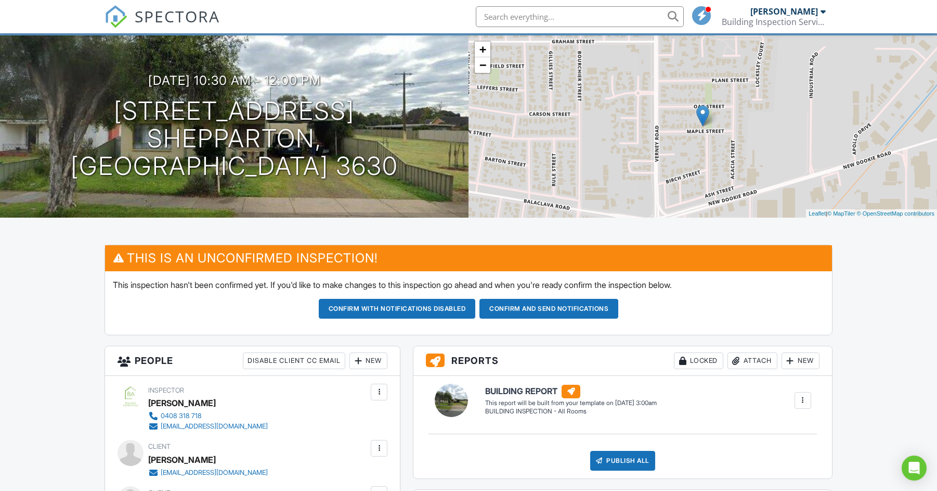
scroll to position [61, 0]
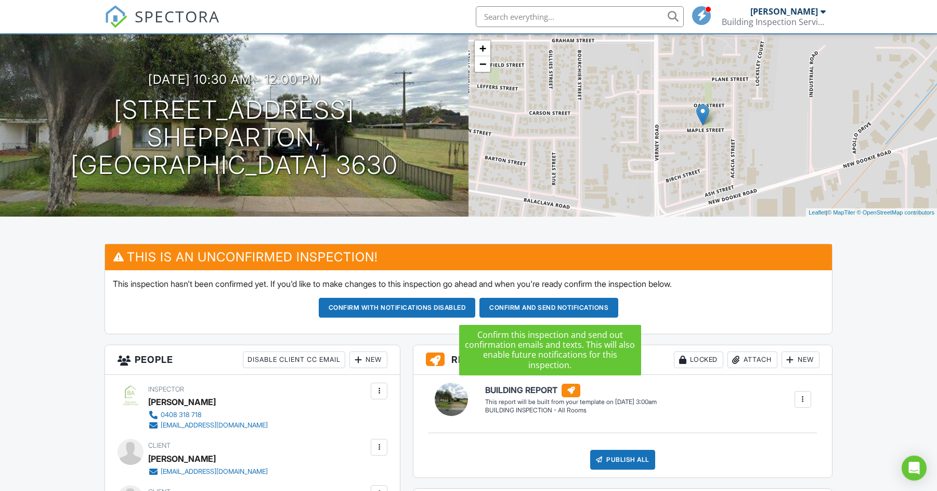
click at [476, 306] on button "Confirm and send notifications" at bounding box center [397, 308] width 157 height 20
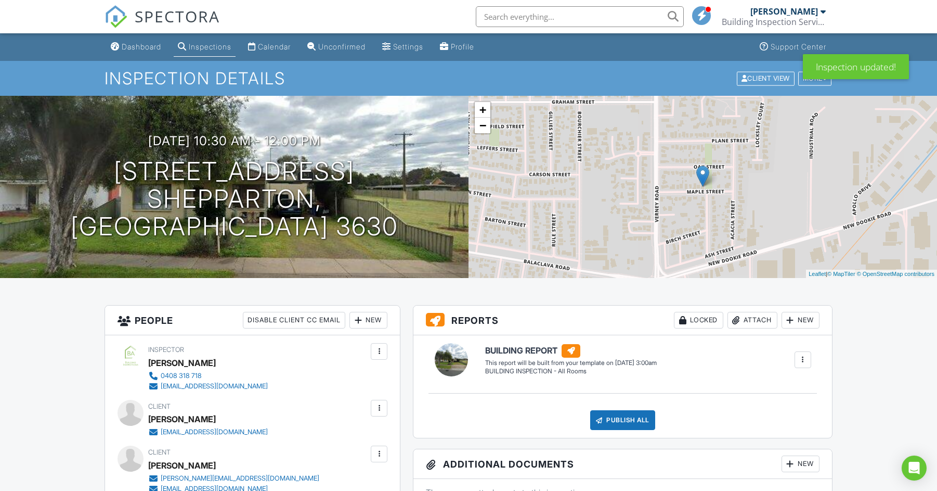
click at [268, 47] on div "Calendar" at bounding box center [274, 46] width 33 height 9
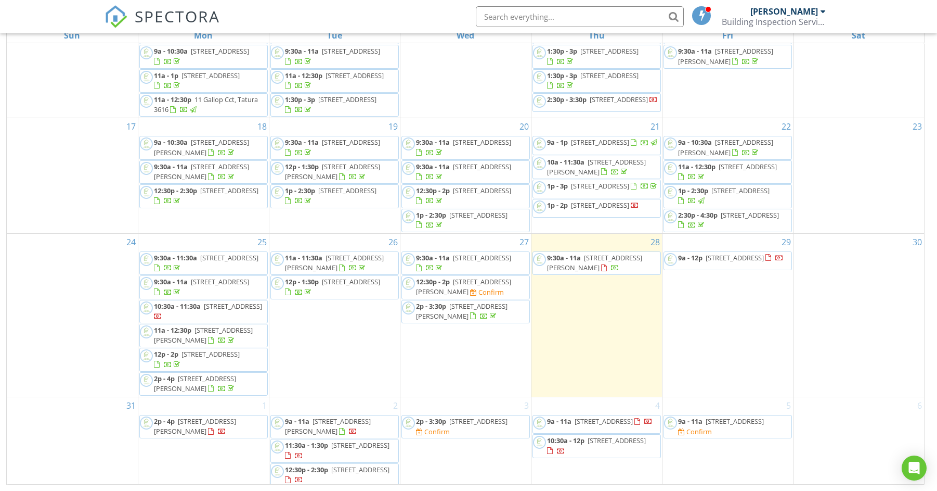
scroll to position [138, 0]
click at [361, 417] on span "[STREET_ADDRESS][PERSON_NAME]" at bounding box center [328, 425] width 86 height 19
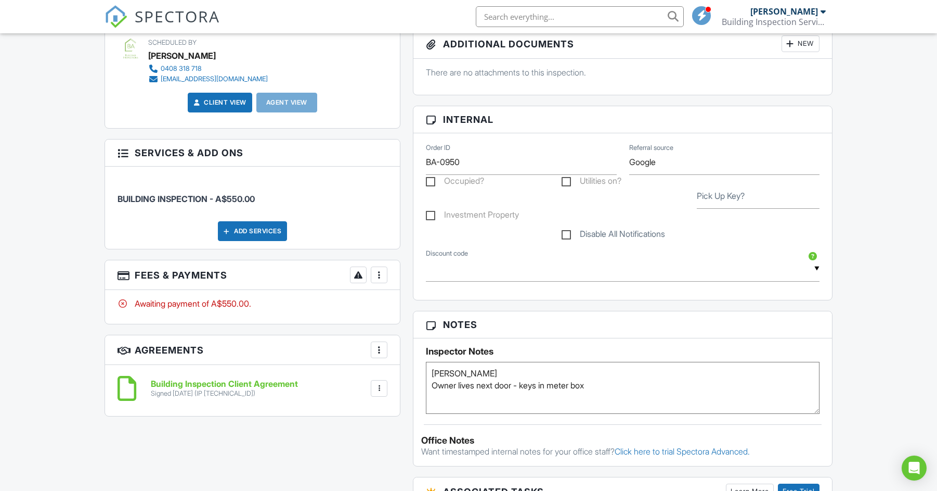
scroll to position [420, 0]
click at [384, 274] on div at bounding box center [379, 274] width 10 height 10
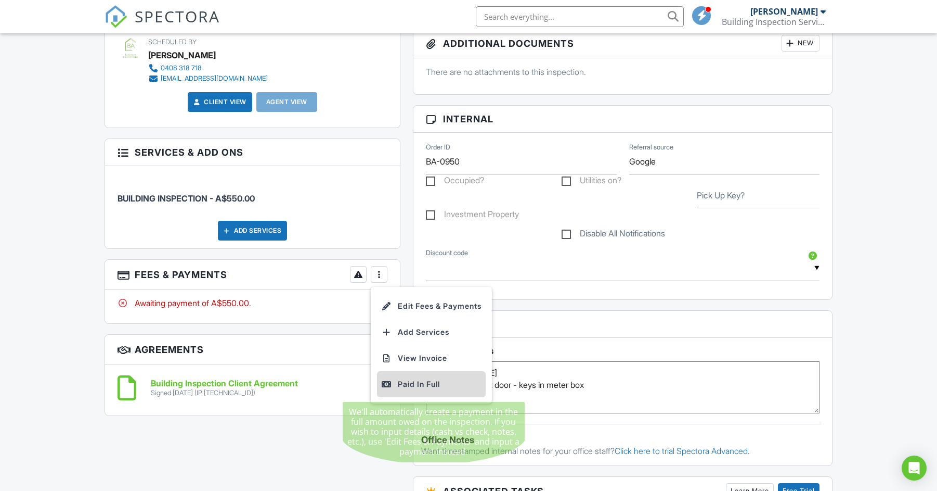
click at [433, 383] on div "Paid In Full" at bounding box center [431, 384] width 100 height 12
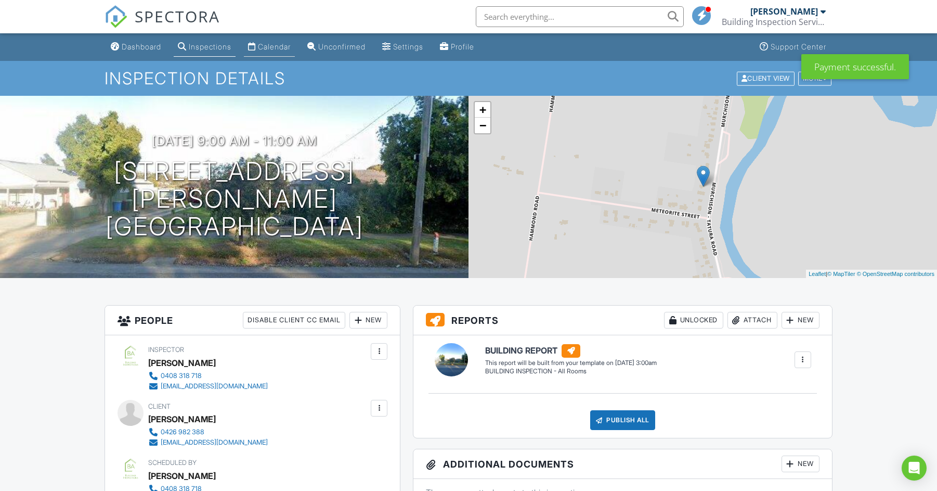
click at [285, 44] on div "Calendar" at bounding box center [274, 46] width 33 height 9
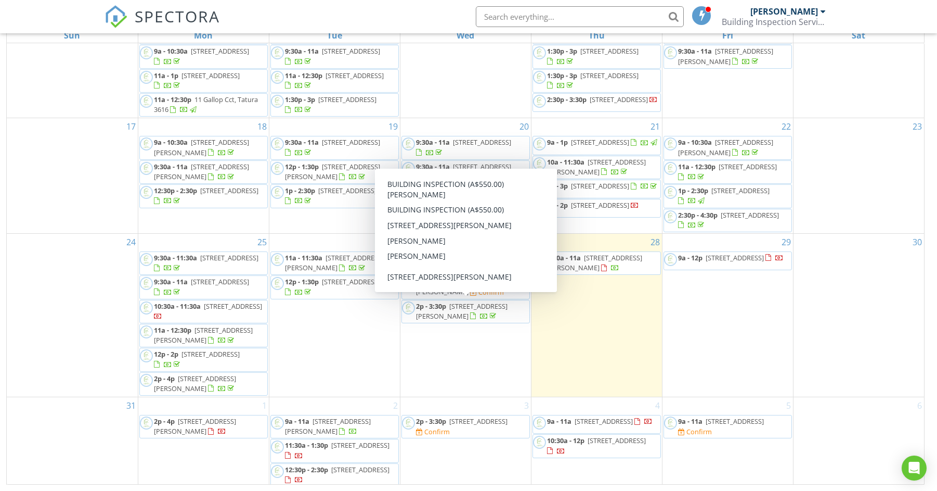
scroll to position [138, 0]
